Goal: Check status

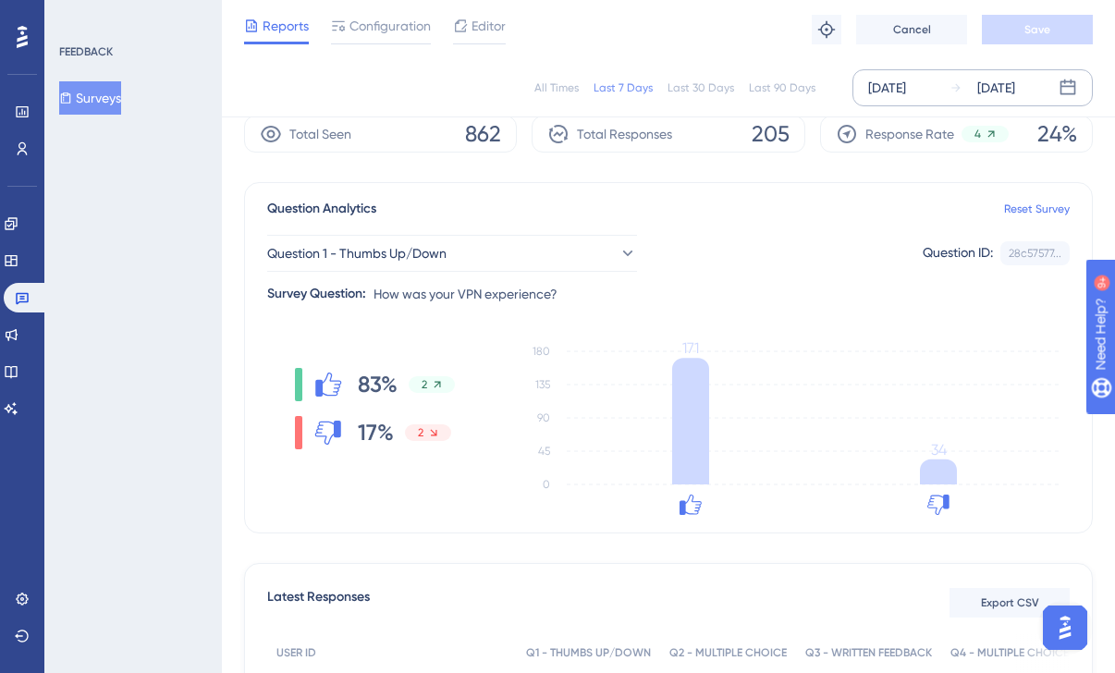
click at [995, 85] on div "[DATE]" at bounding box center [996, 88] width 38 height 22
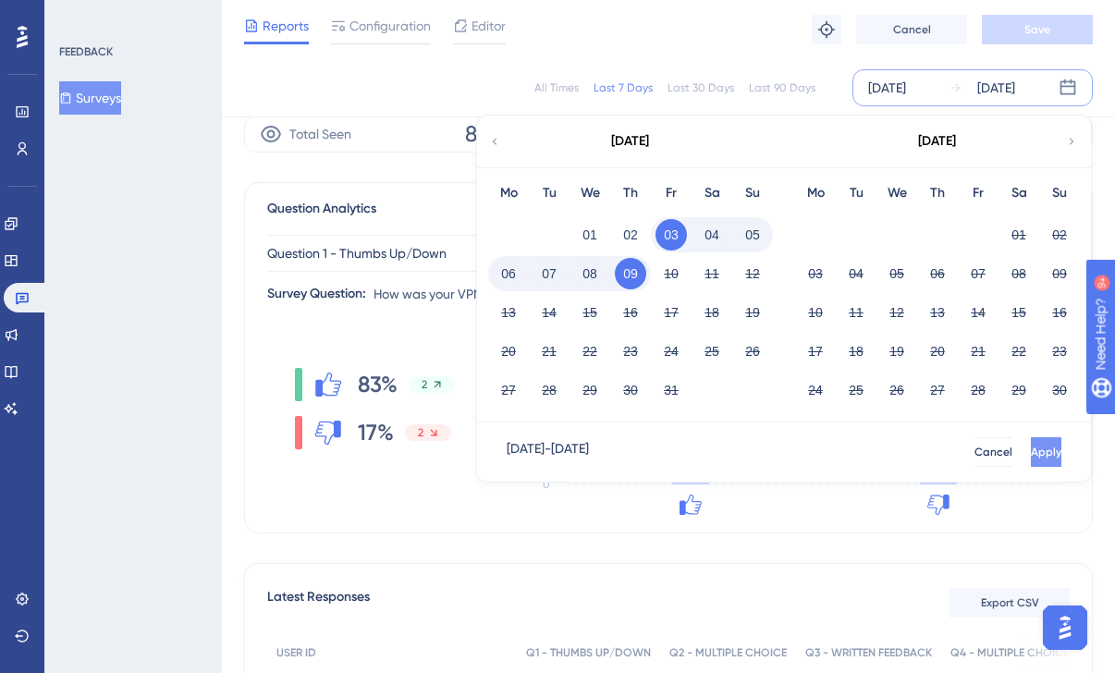
click at [1031, 458] on button "Apply" at bounding box center [1046, 452] width 31 height 30
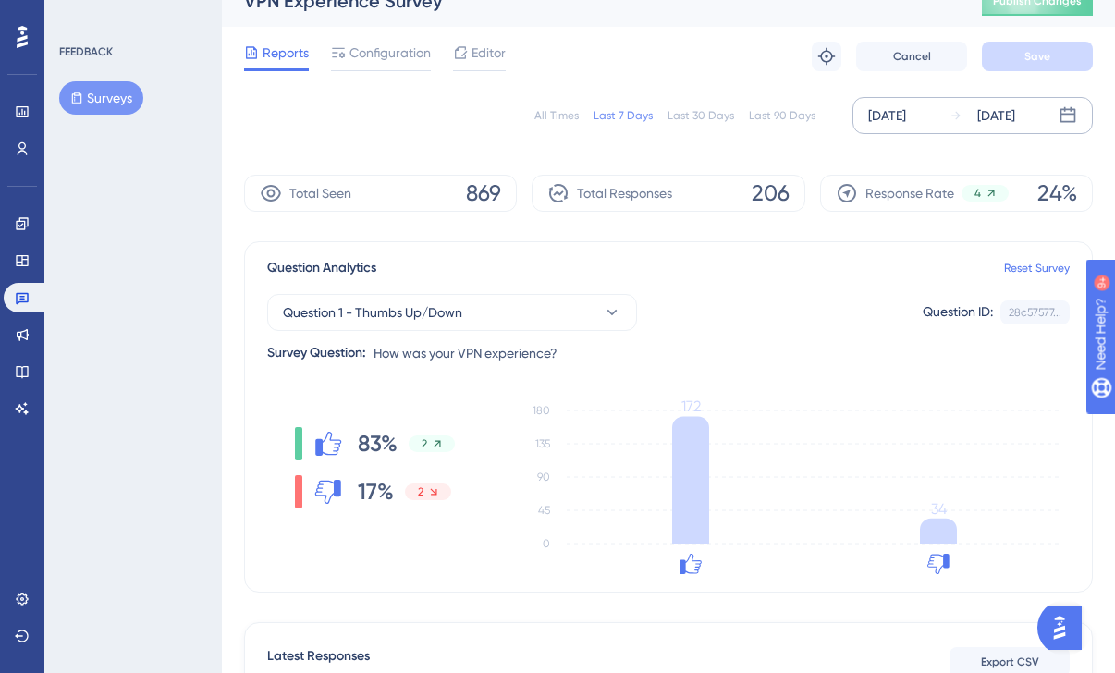
click at [986, 116] on div "[DATE]" at bounding box center [996, 115] width 38 height 22
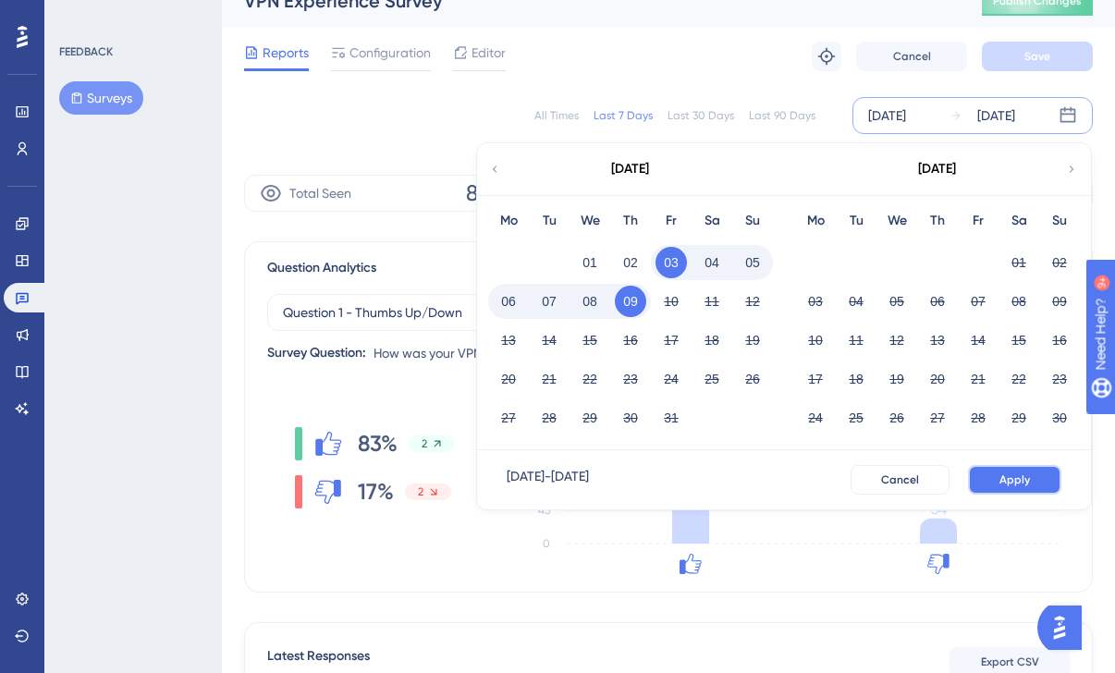
click at [1009, 480] on span "Apply" at bounding box center [1014, 479] width 31 height 15
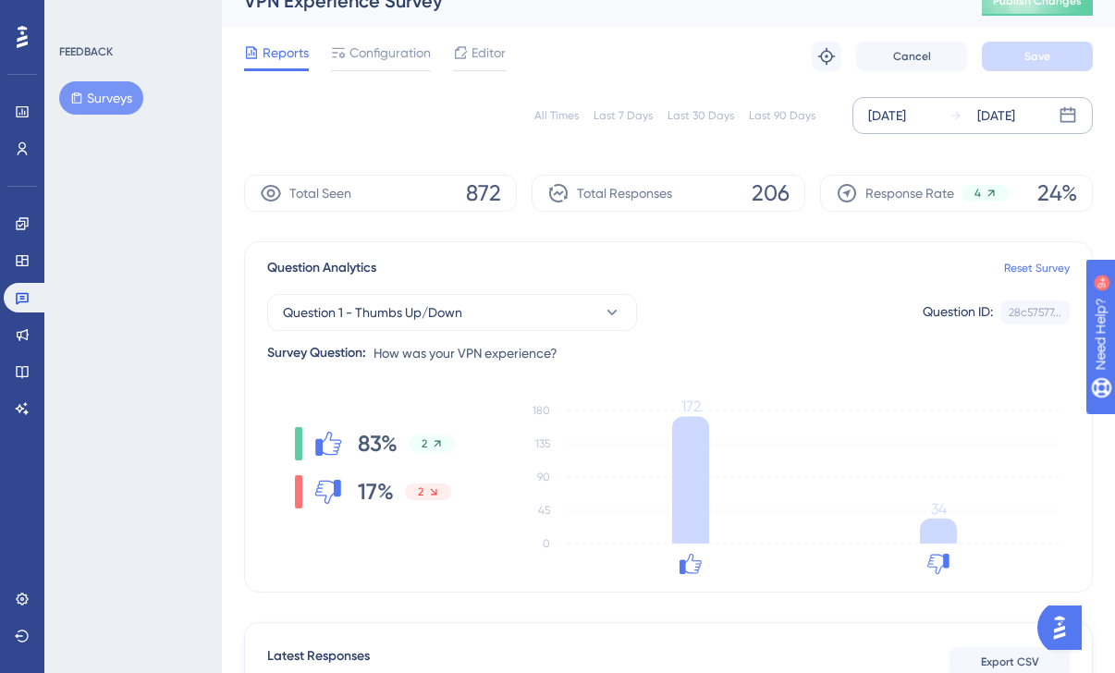
click at [706, 120] on div "Last 30 Days" at bounding box center [700, 115] width 67 height 15
